Goal: Information Seeking & Learning: Learn about a topic

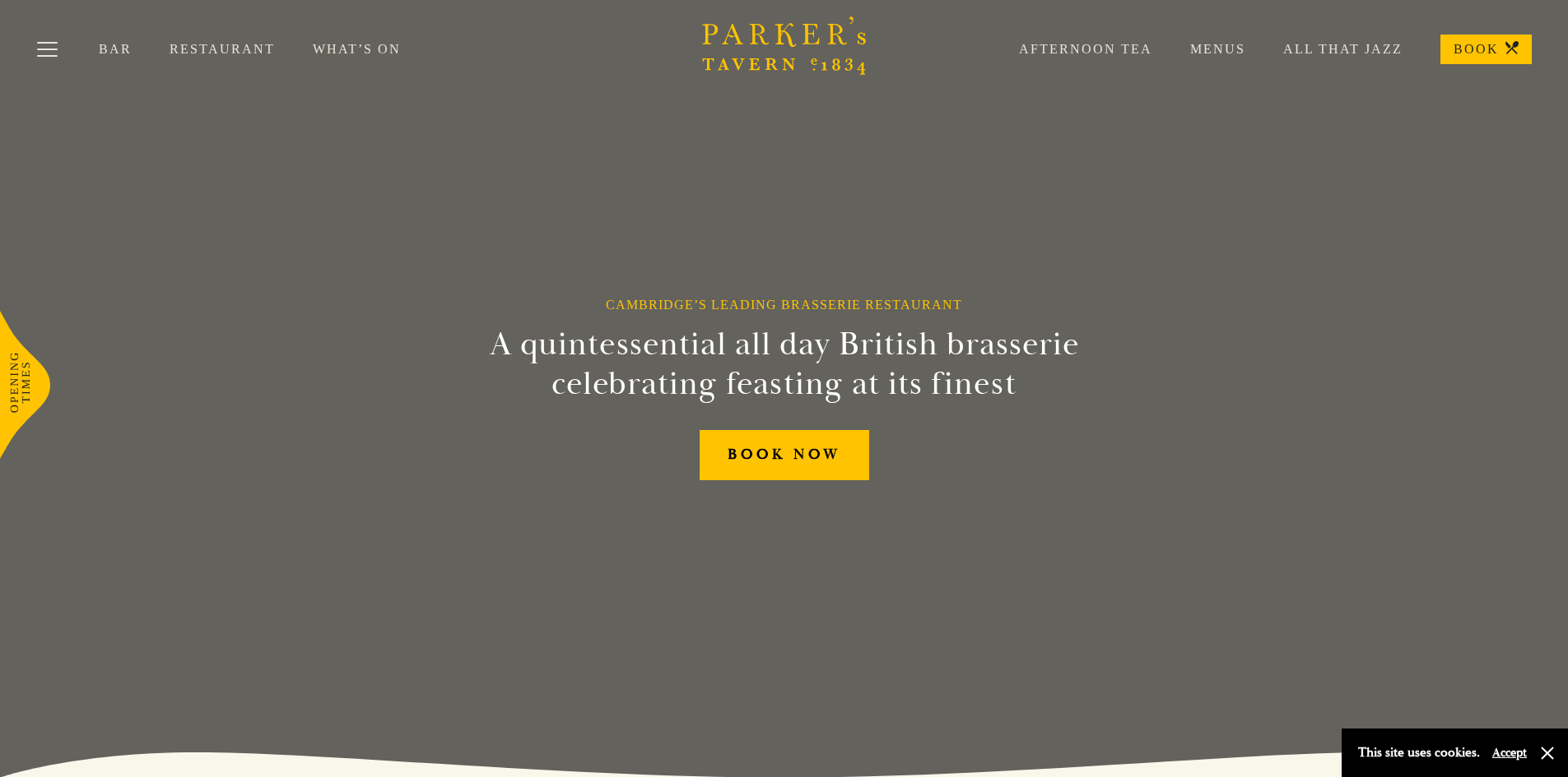
click at [1229, 42] on link "Menus" at bounding box center [1198, 49] width 93 height 17
click at [253, 47] on link "Restaurant" at bounding box center [241, 49] width 143 height 17
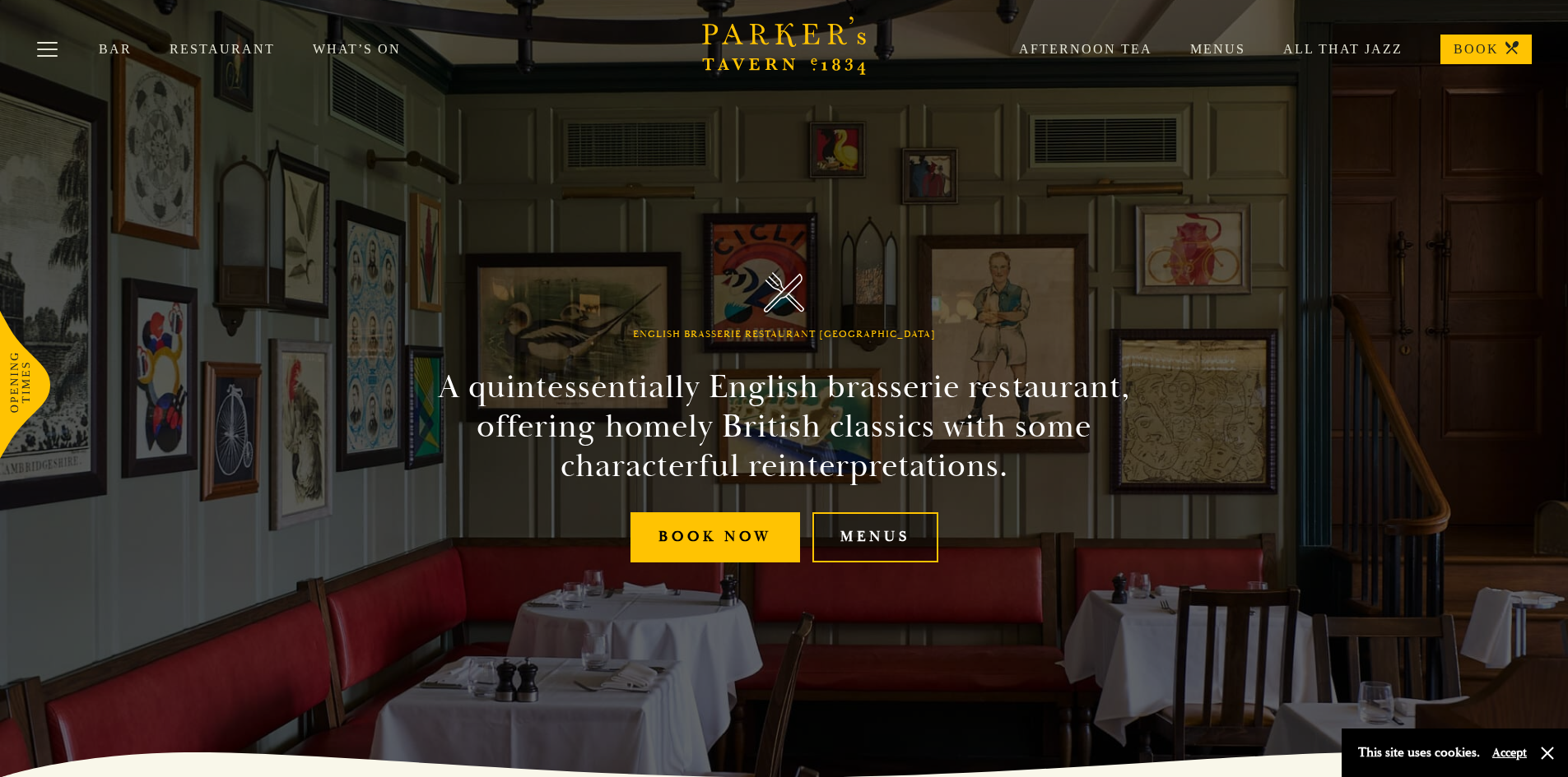
click at [890, 528] on link "Menus" at bounding box center [875, 537] width 126 height 50
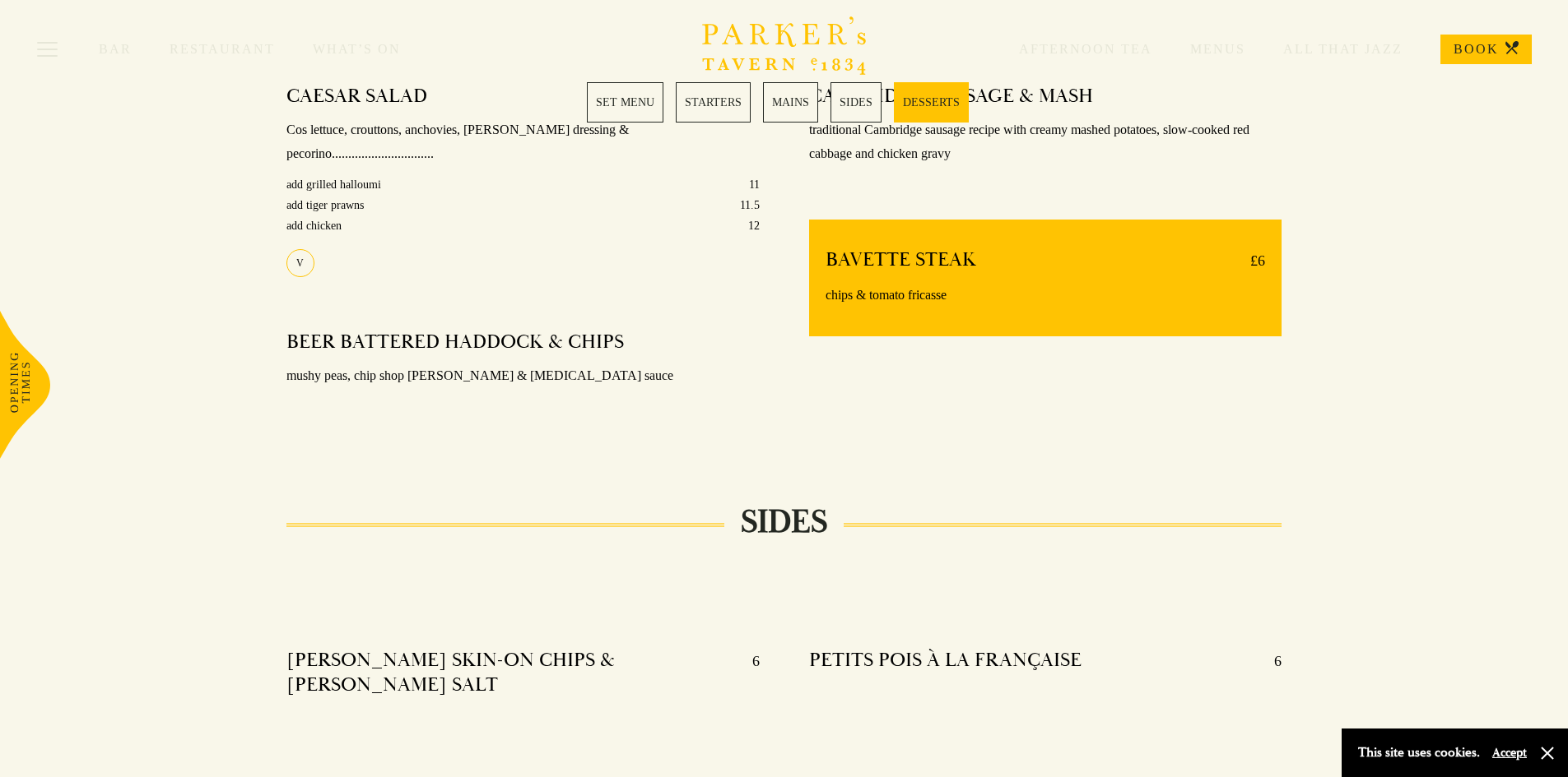
scroll to position [1660, 0]
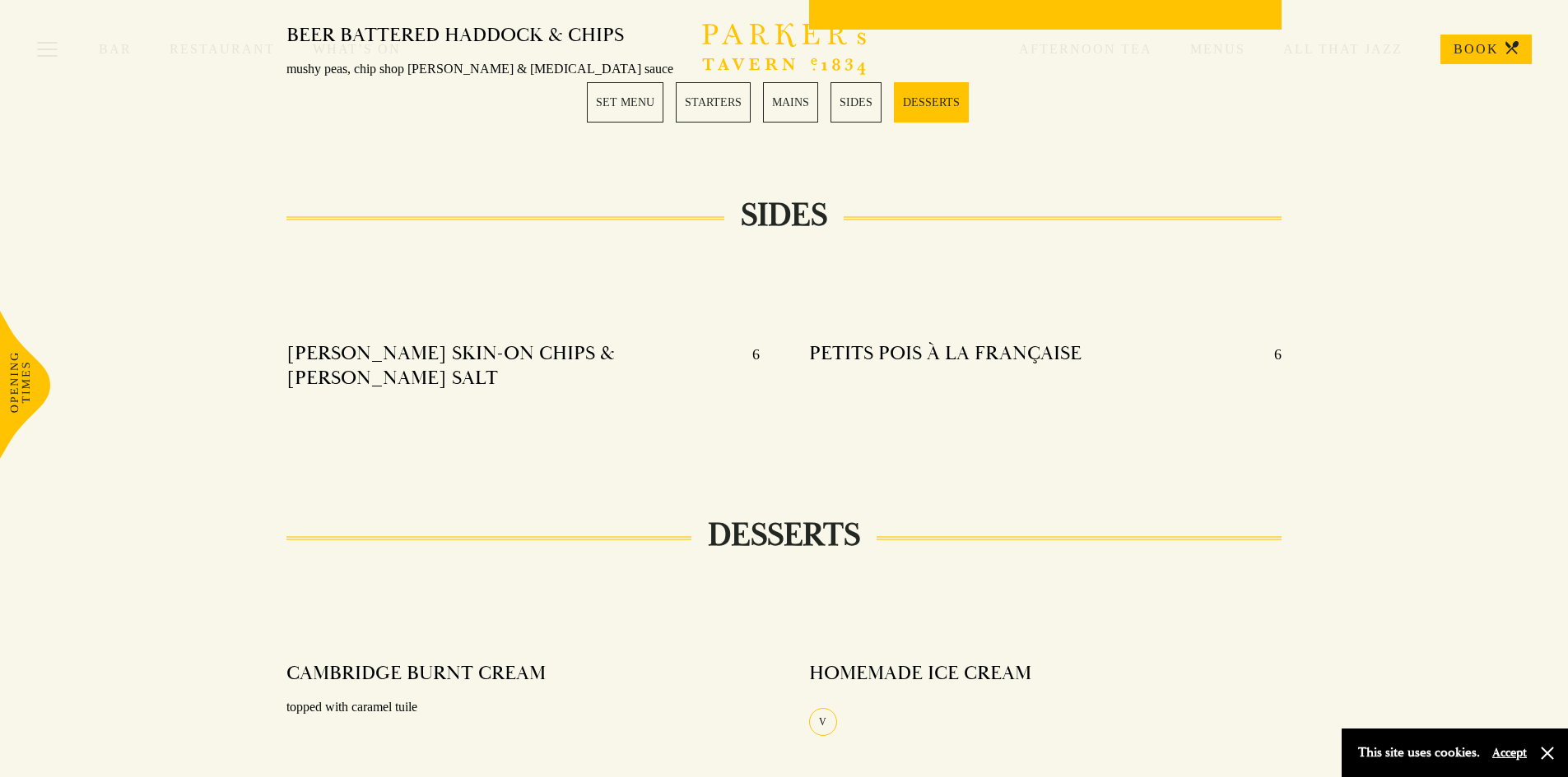
click at [788, 102] on link "MAINS" at bounding box center [791, 103] width 55 height 41
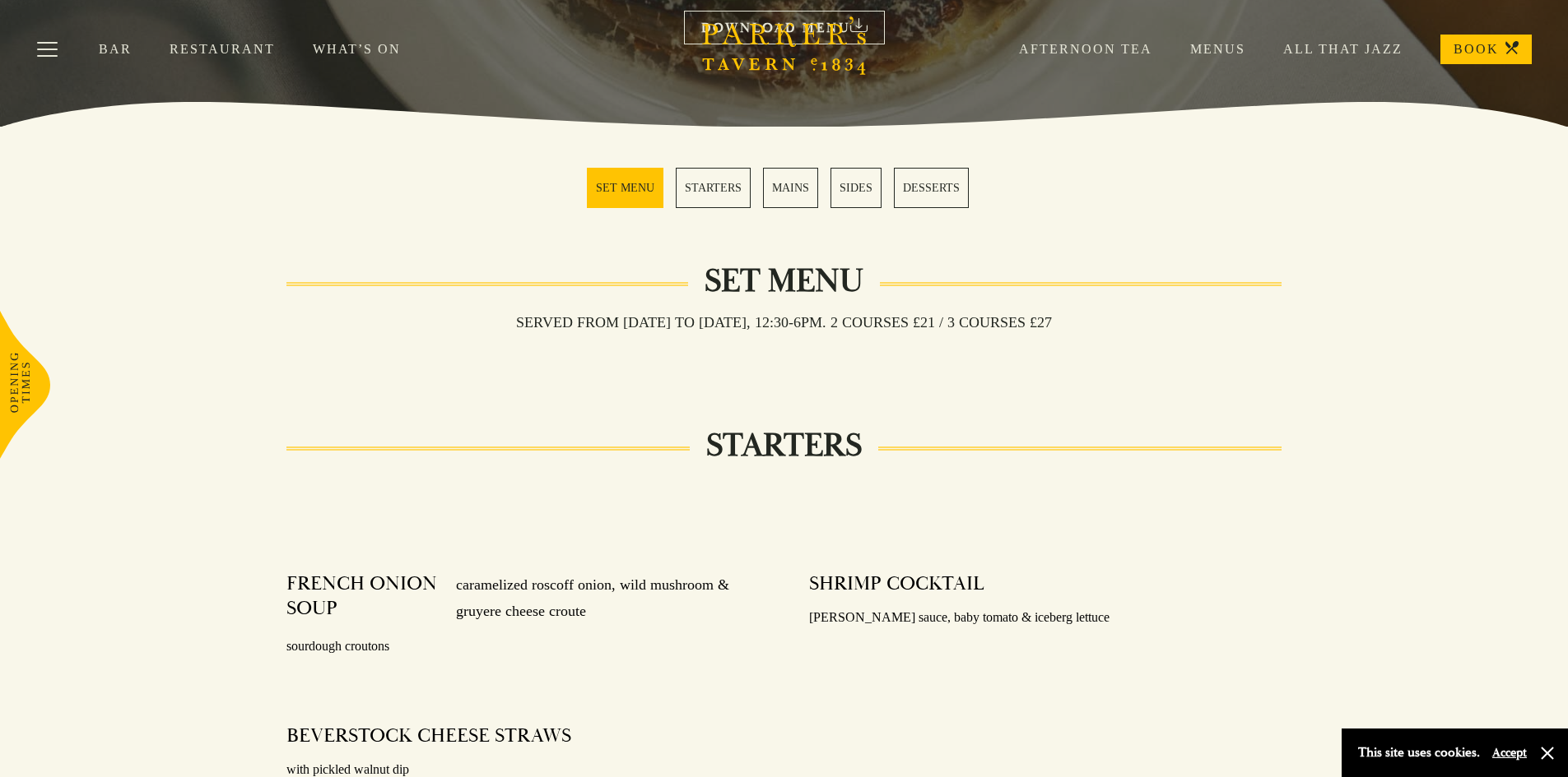
scroll to position [359, 0]
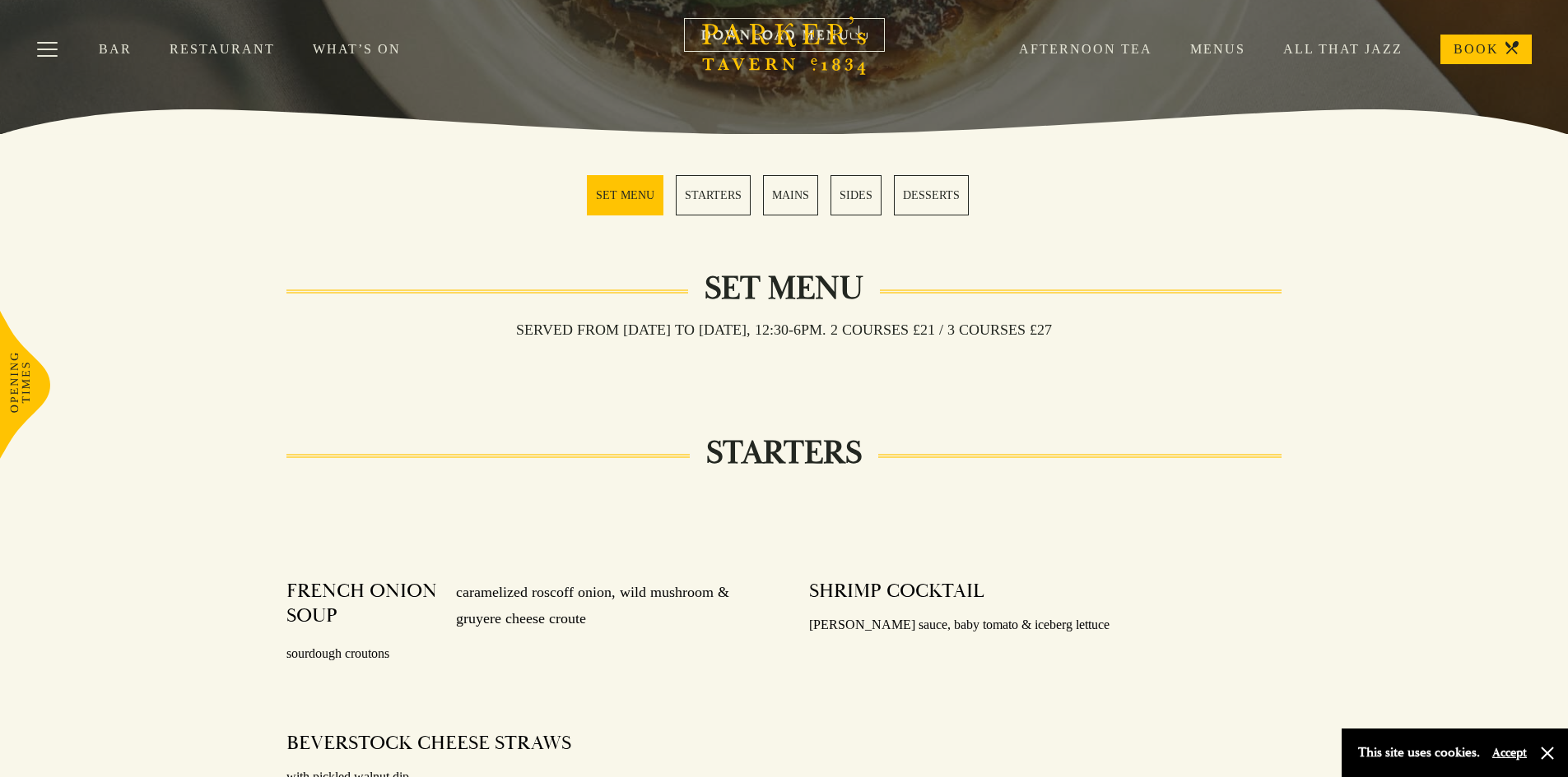
click at [737, 196] on link "STARTERS" at bounding box center [713, 196] width 75 height 41
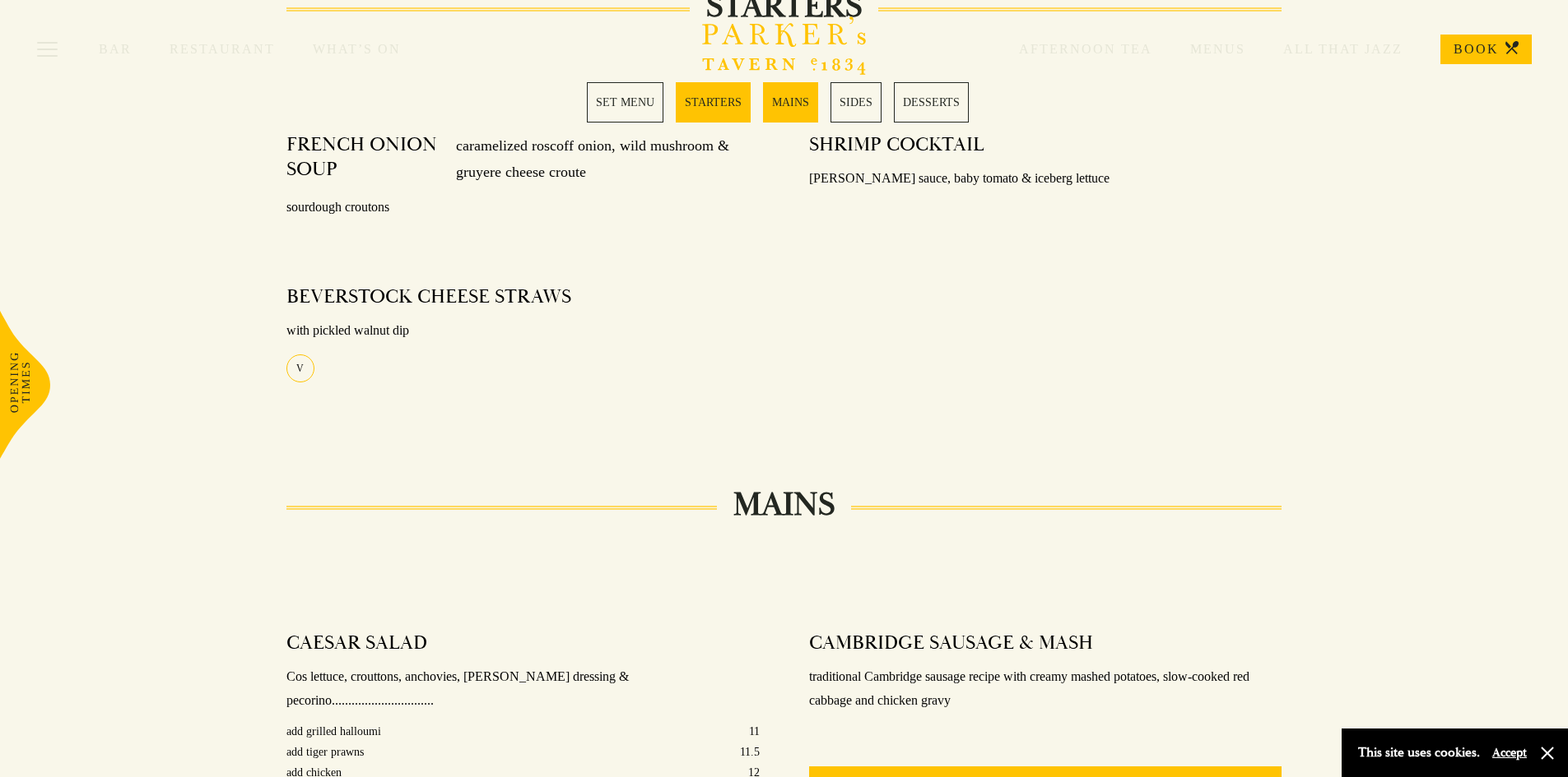
scroll to position [812, 0]
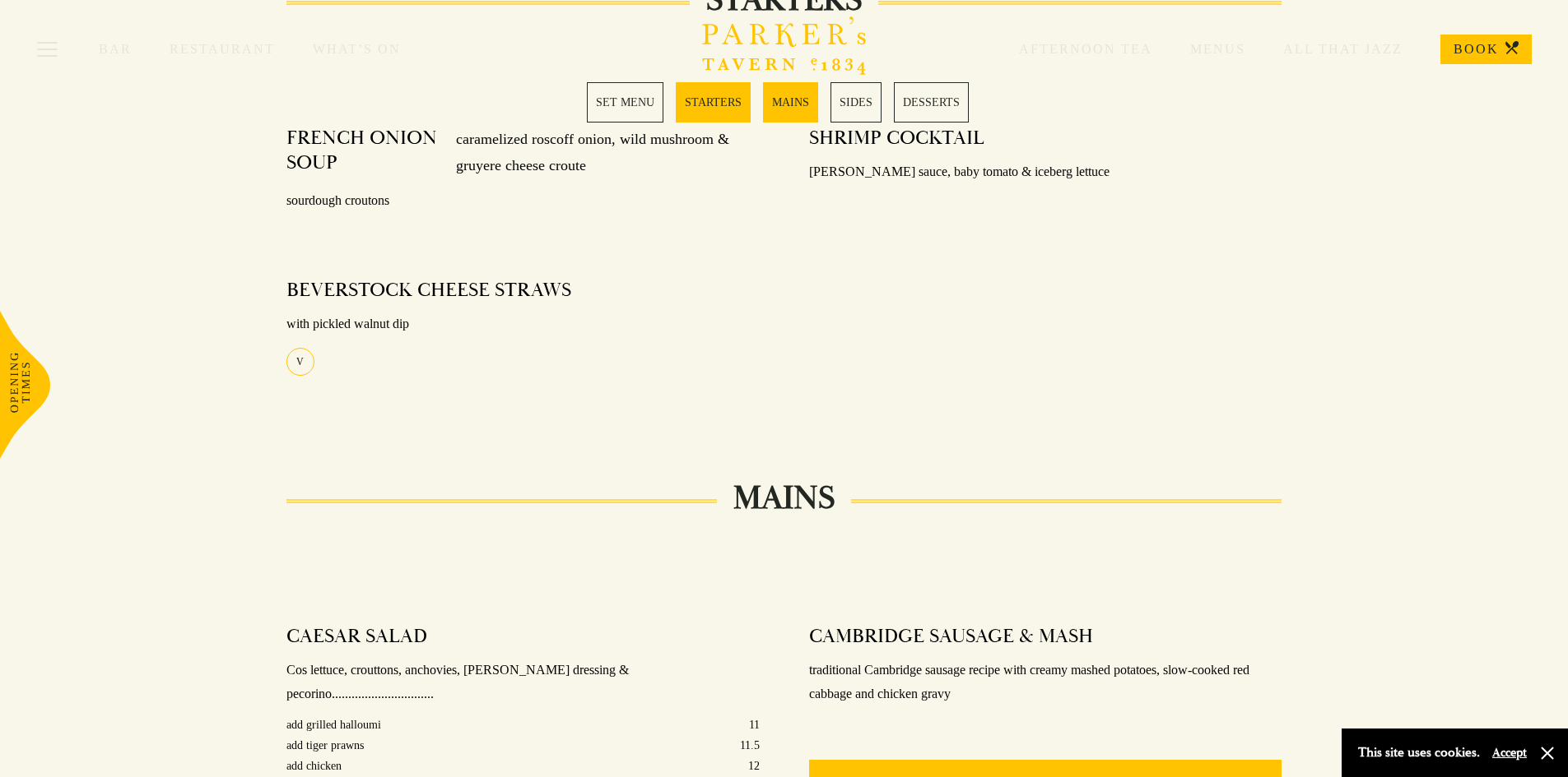
click at [791, 102] on link "MAINS" at bounding box center [791, 103] width 55 height 41
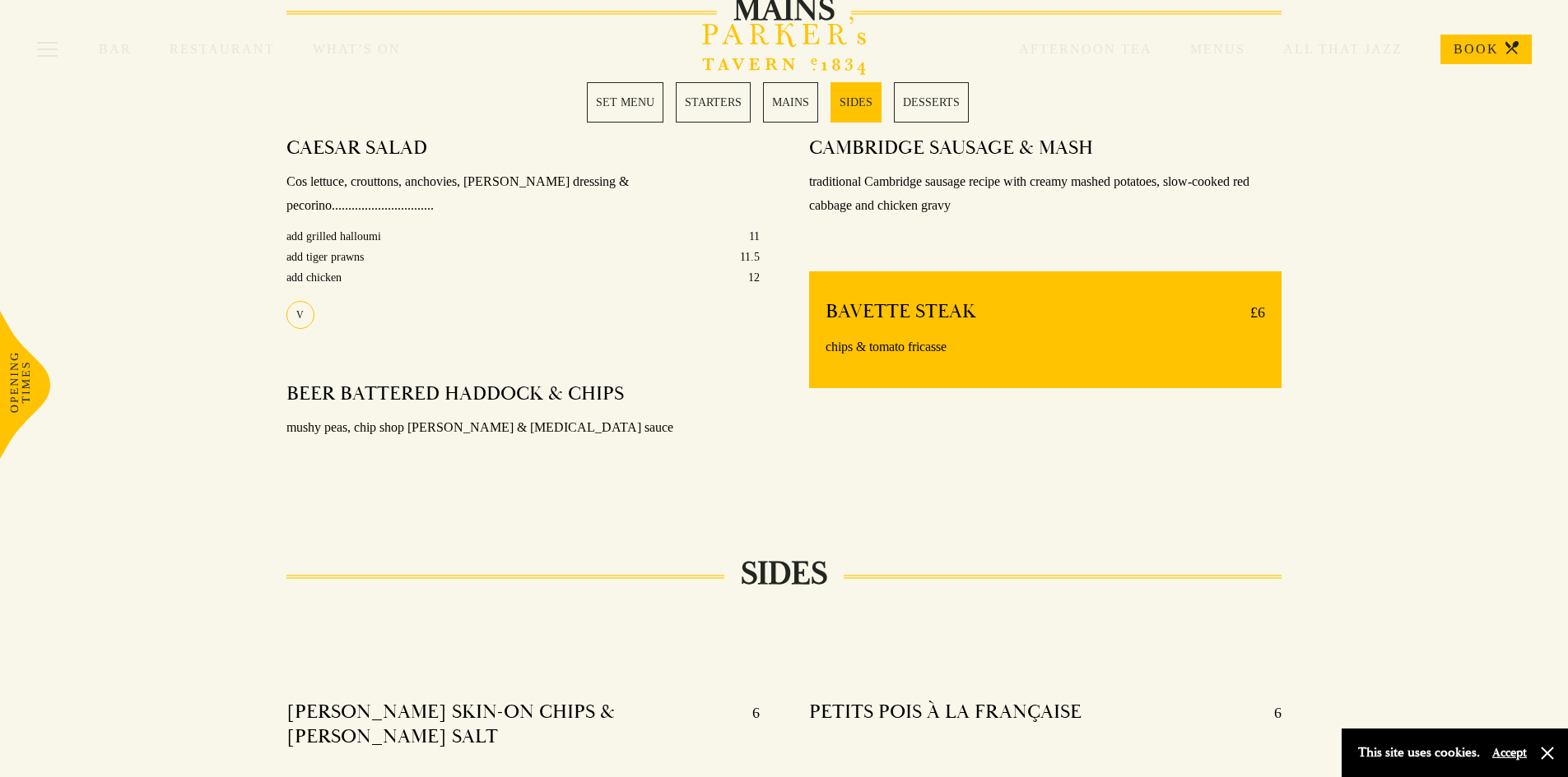
scroll to position [1312, 0]
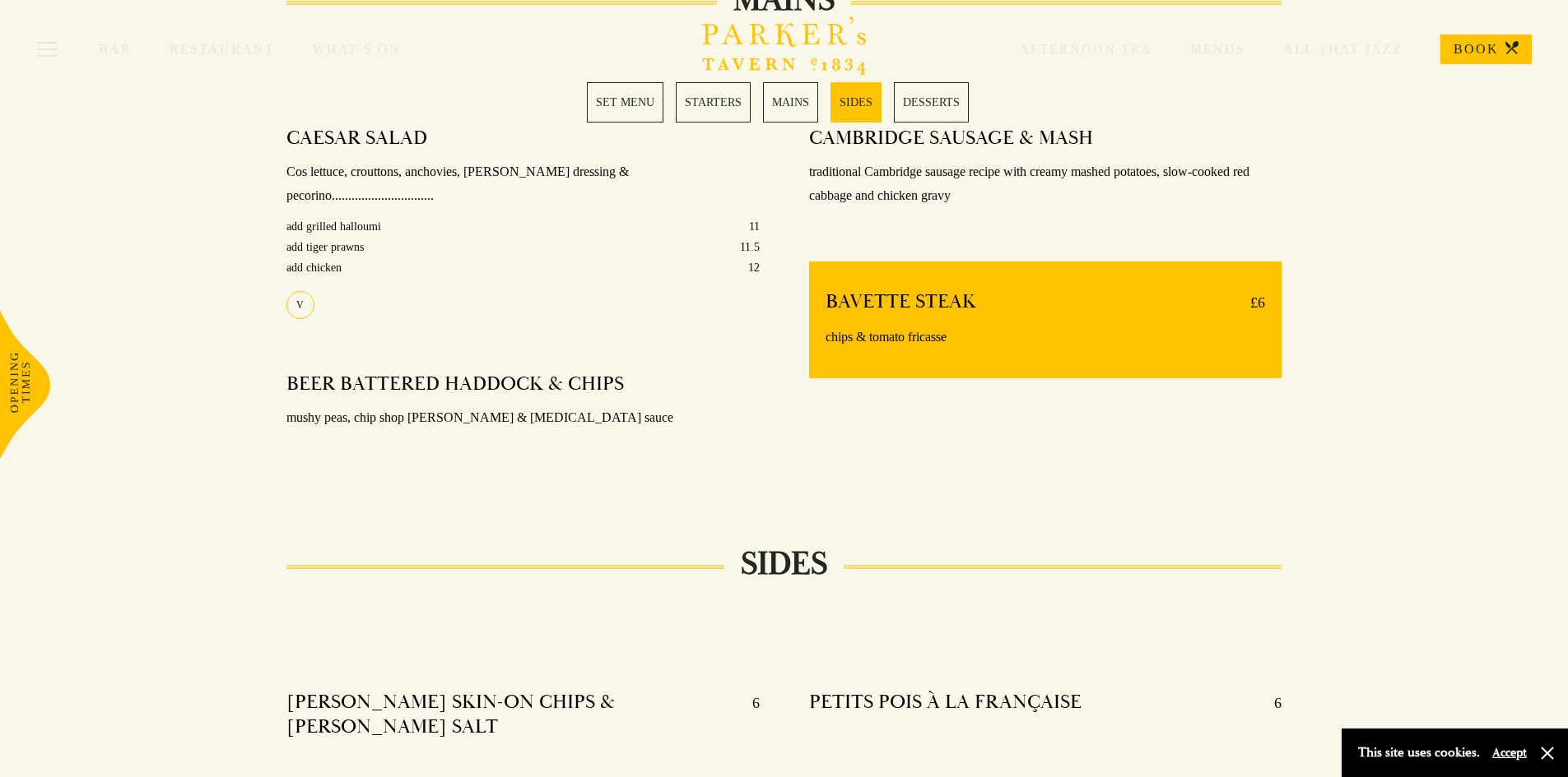
click at [791, 100] on link "MAINS" at bounding box center [791, 103] width 55 height 41
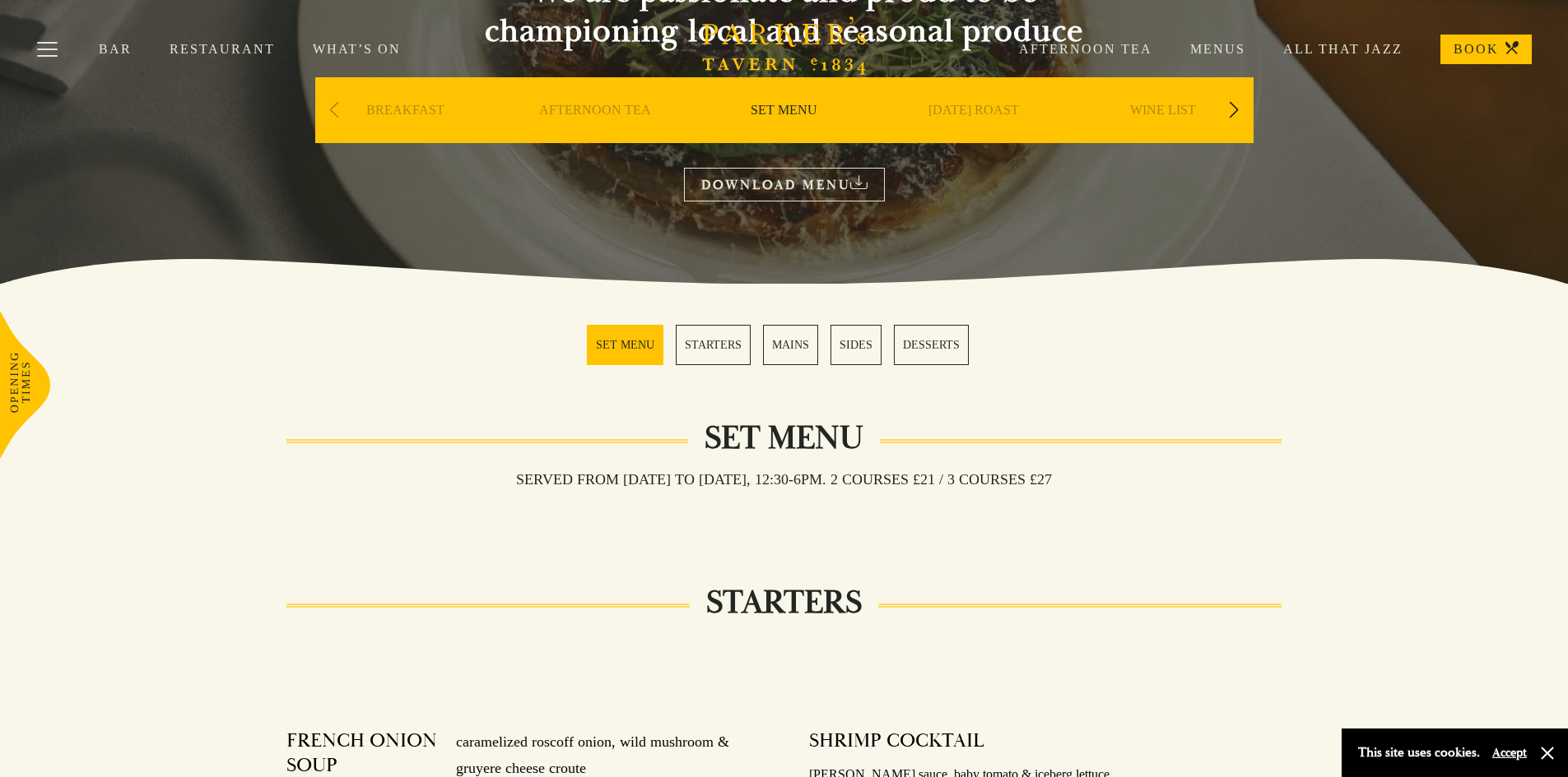
scroll to position [86, 0]
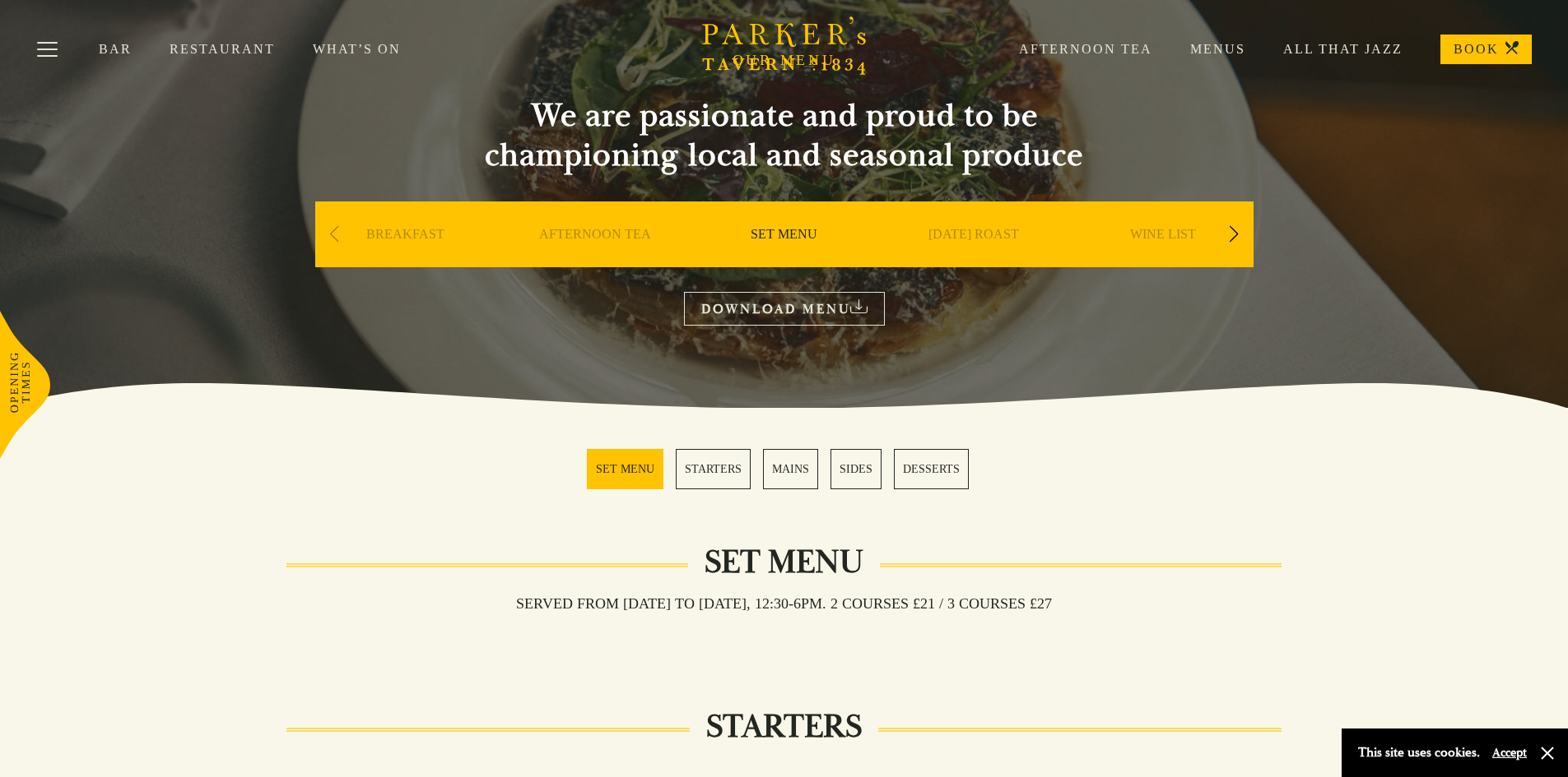
click at [1209, 46] on link "Menus" at bounding box center [1198, 49] width 93 height 17
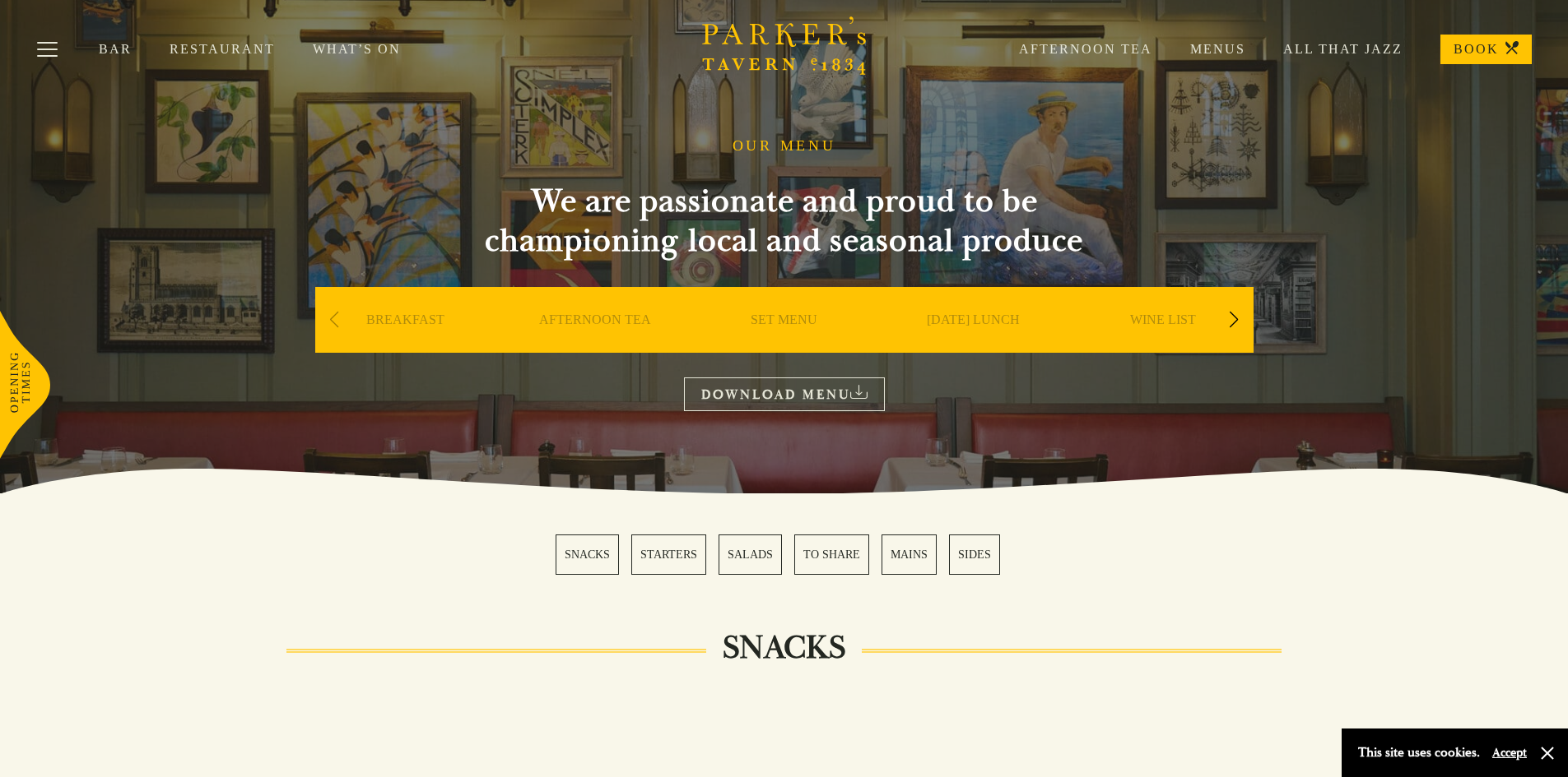
click at [850, 388] on link "DOWNLOAD MENU" at bounding box center [784, 395] width 201 height 34
